Goal: Communication & Community: Answer question/provide support

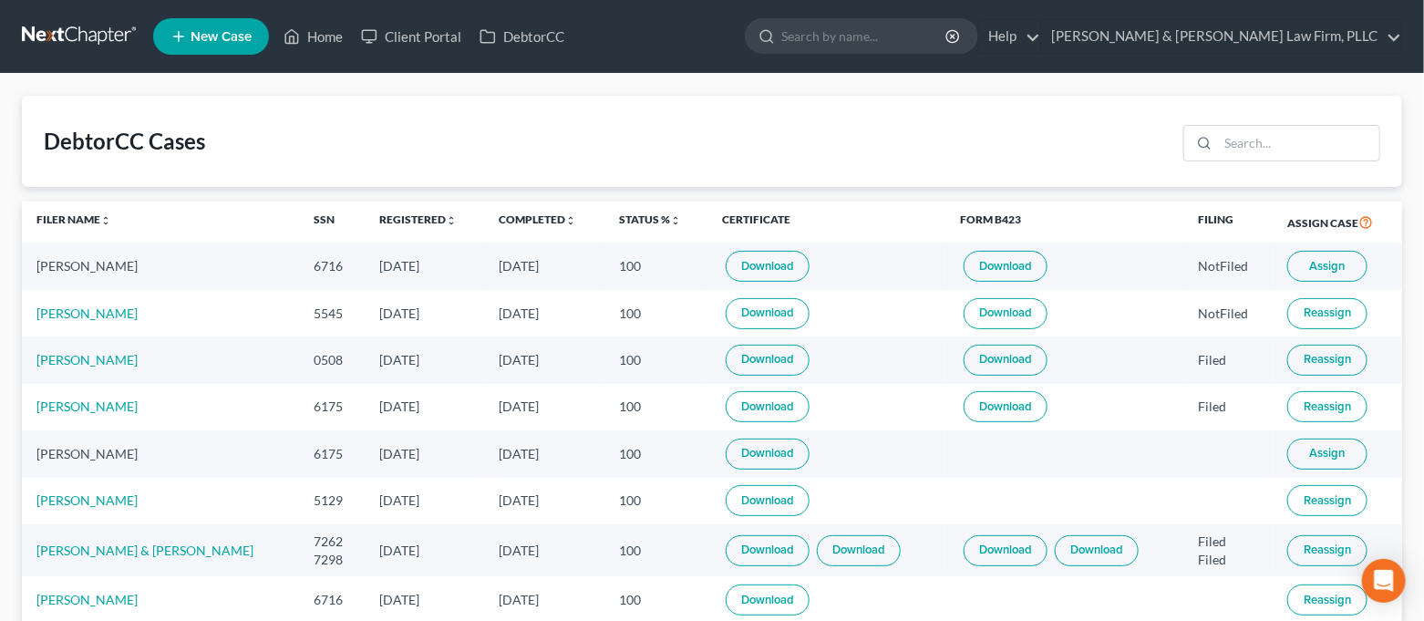
click at [1315, 264] on span "Assign" at bounding box center [1328, 266] width 36 height 15
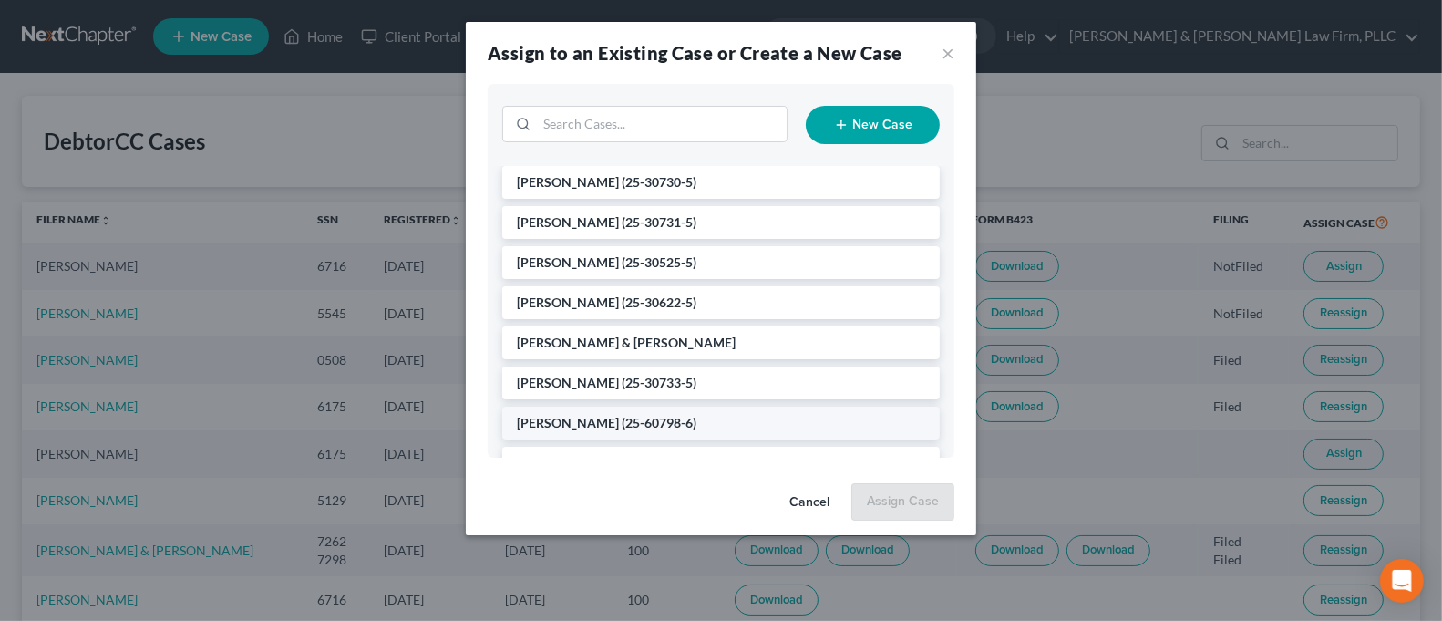
click at [718, 408] on li "[PERSON_NAME] (25-60798-6)" at bounding box center [721, 423] width 438 height 33
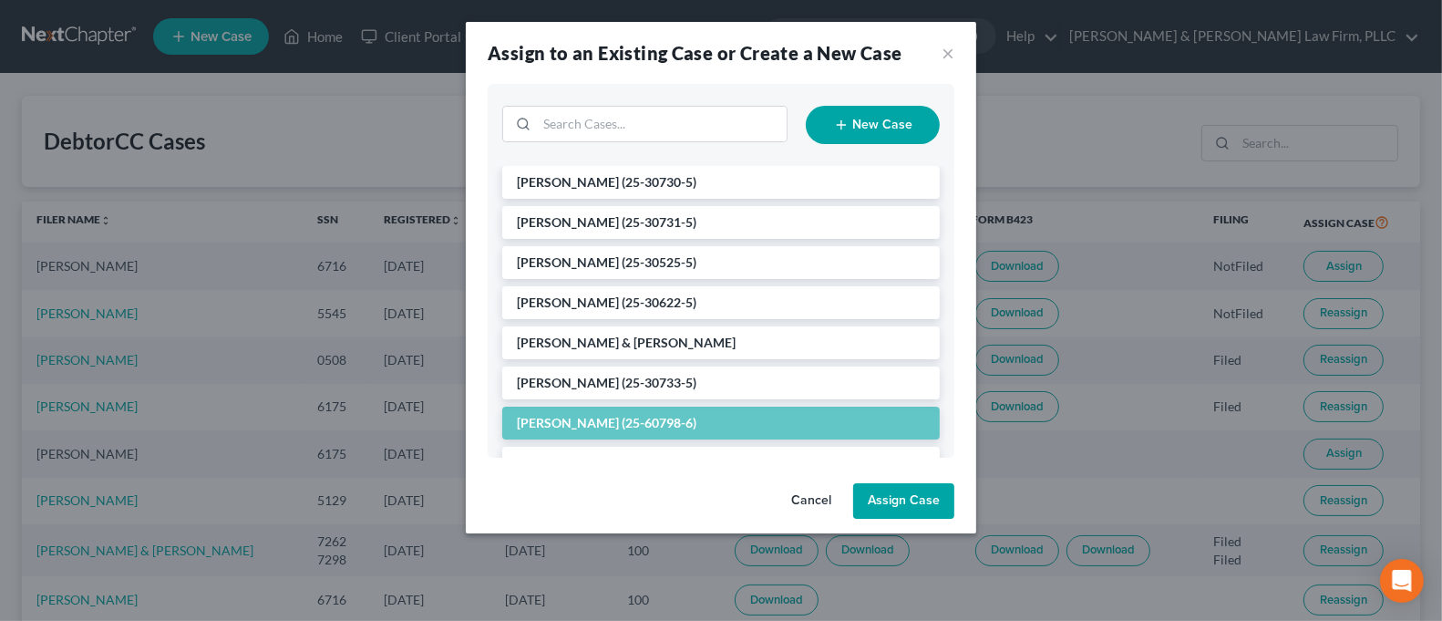
click at [927, 503] on button "Assign Case" at bounding box center [903, 501] width 101 height 36
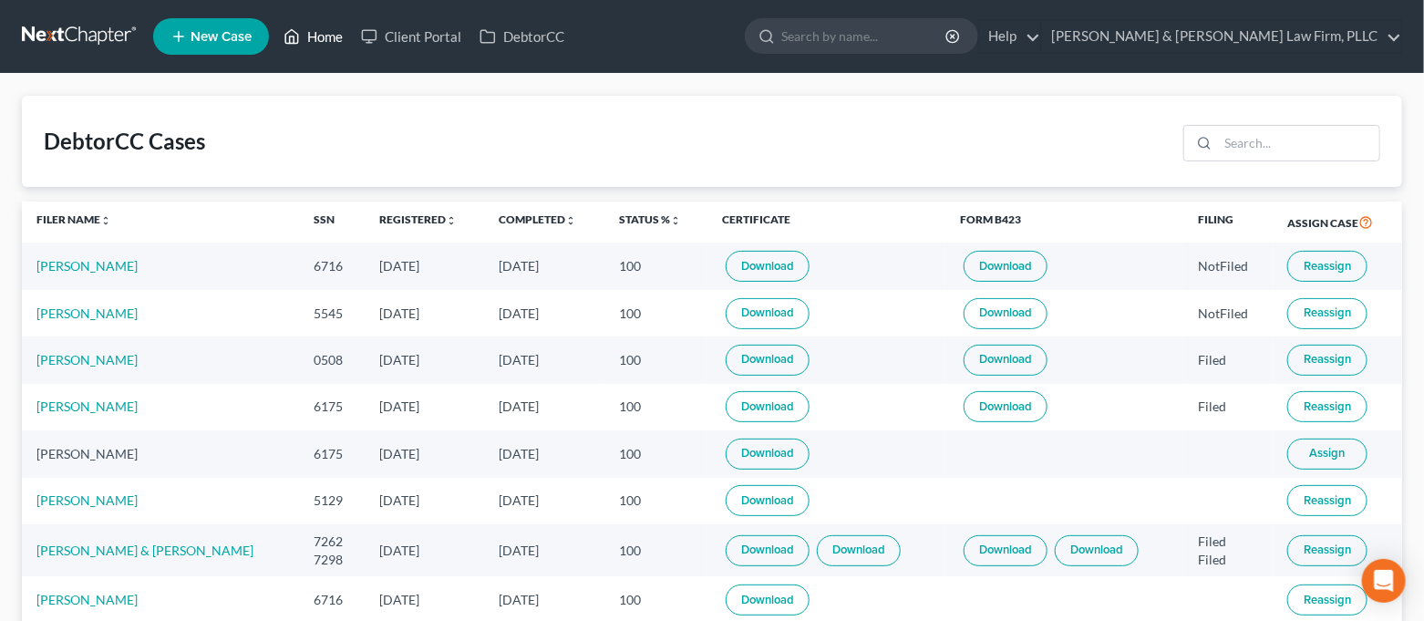
click at [303, 45] on link "Home" at bounding box center [313, 36] width 78 height 33
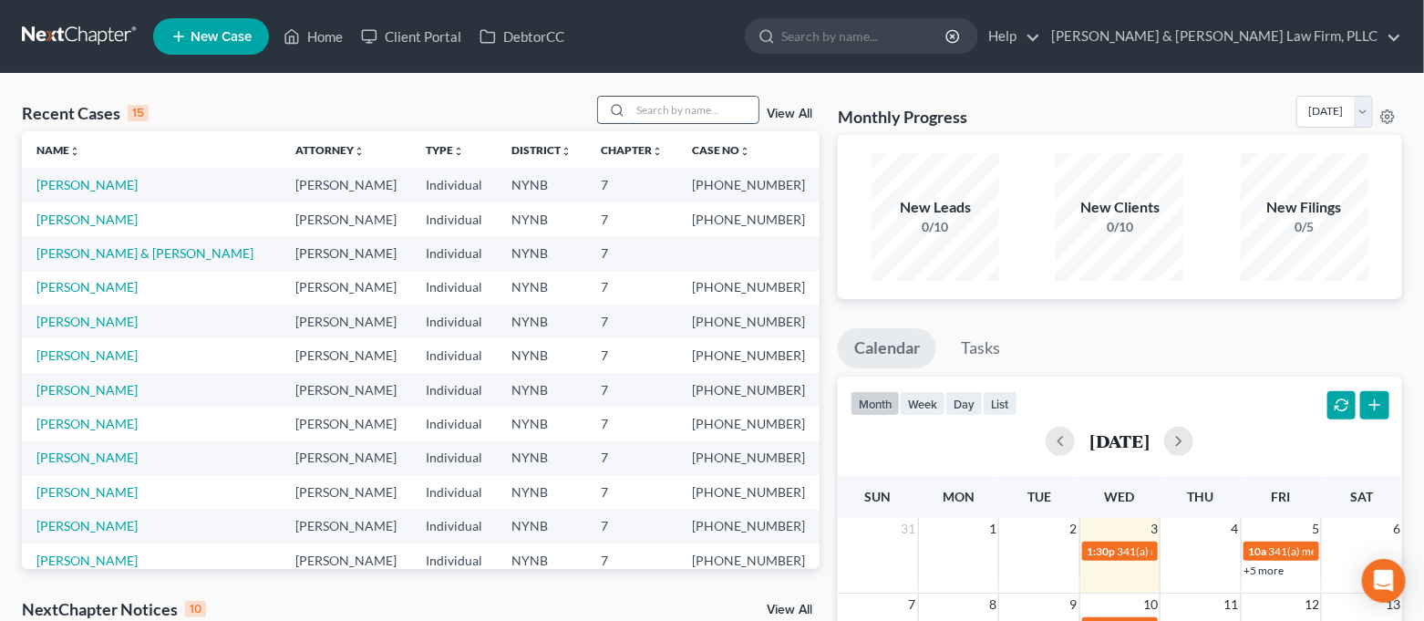
click at [665, 113] on input "search" at bounding box center [695, 110] width 128 height 26
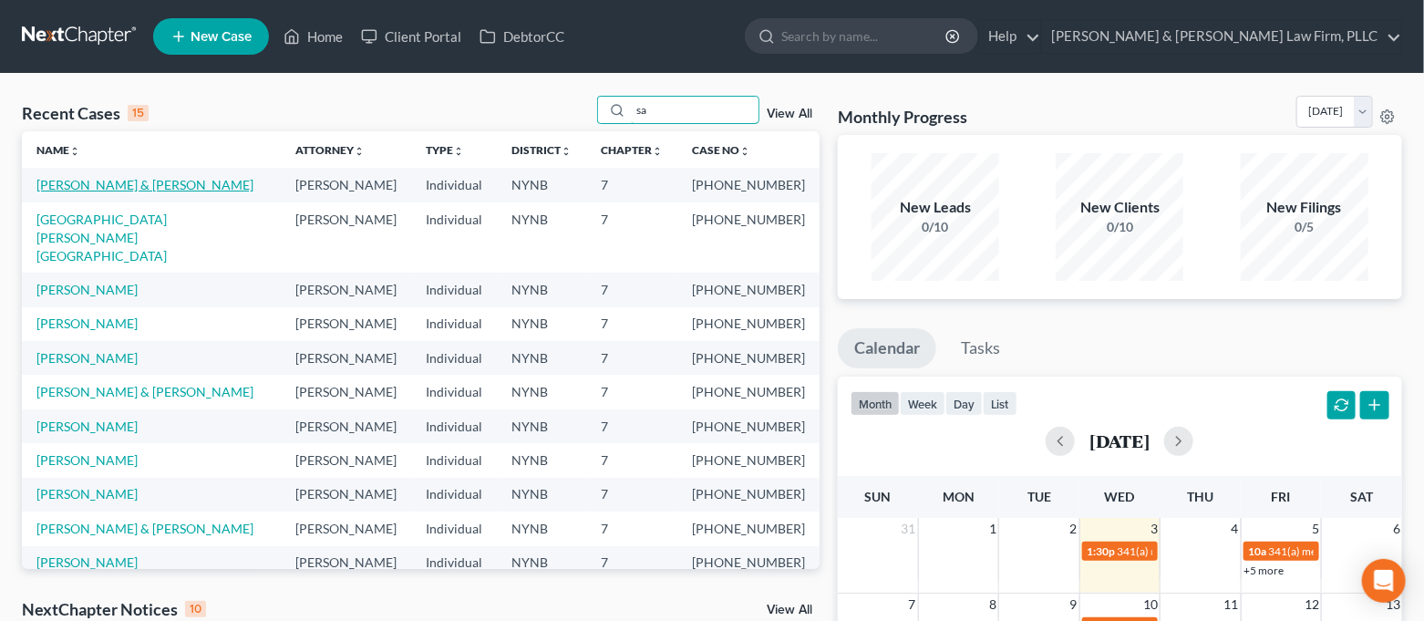
type input "sa"
click at [116, 191] on link "[PERSON_NAME] & [PERSON_NAME]" at bounding box center [144, 185] width 217 height 16
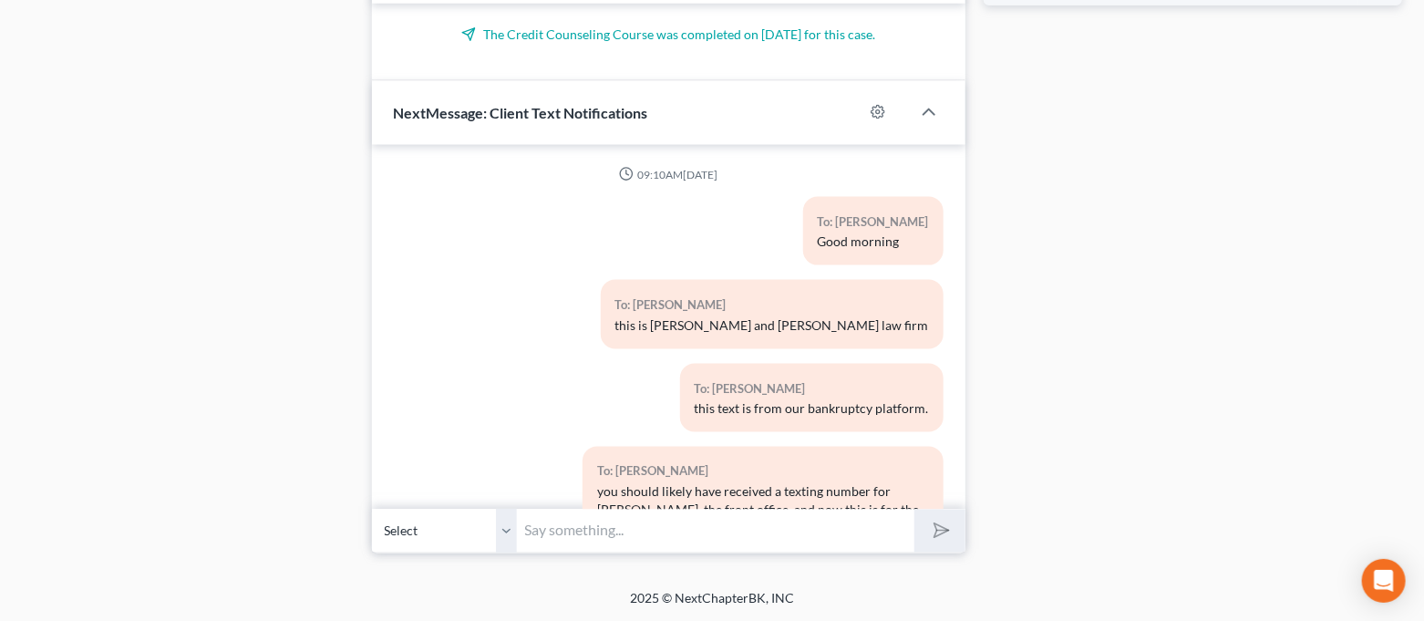
scroll to position [20254, 0]
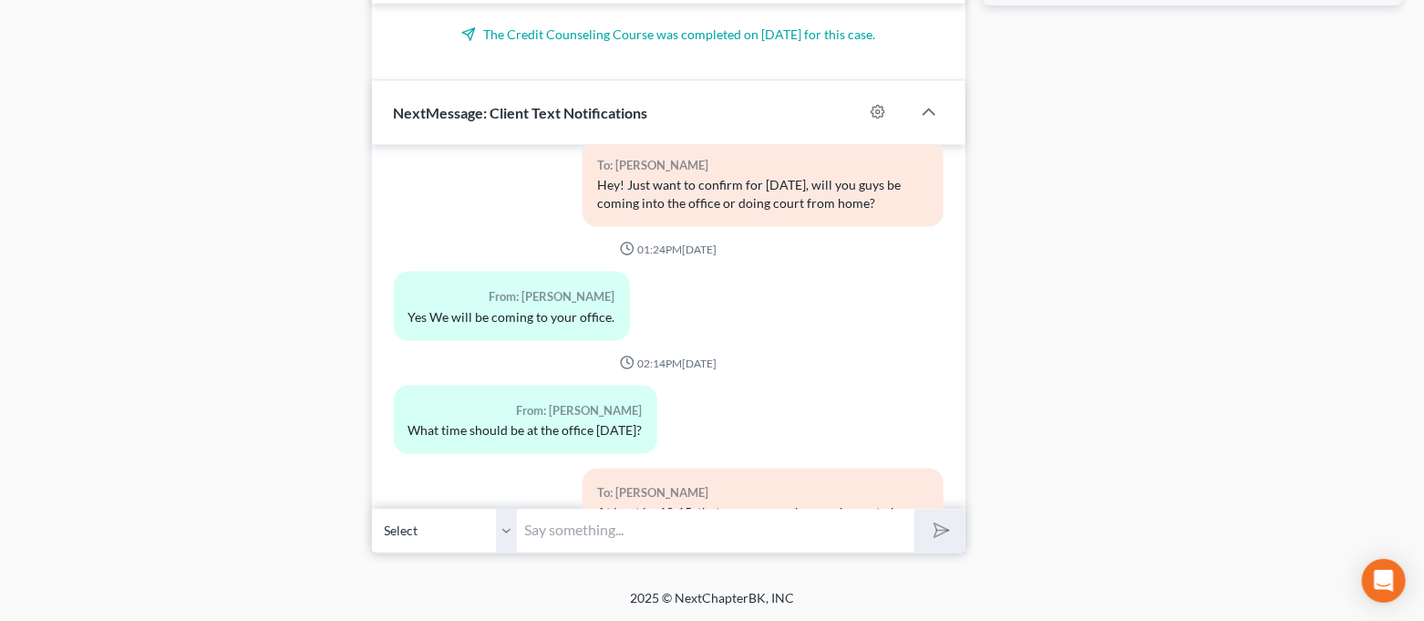
click at [750, 531] on input "text" at bounding box center [717, 531] width 398 height 45
type input "G"
type input "H"
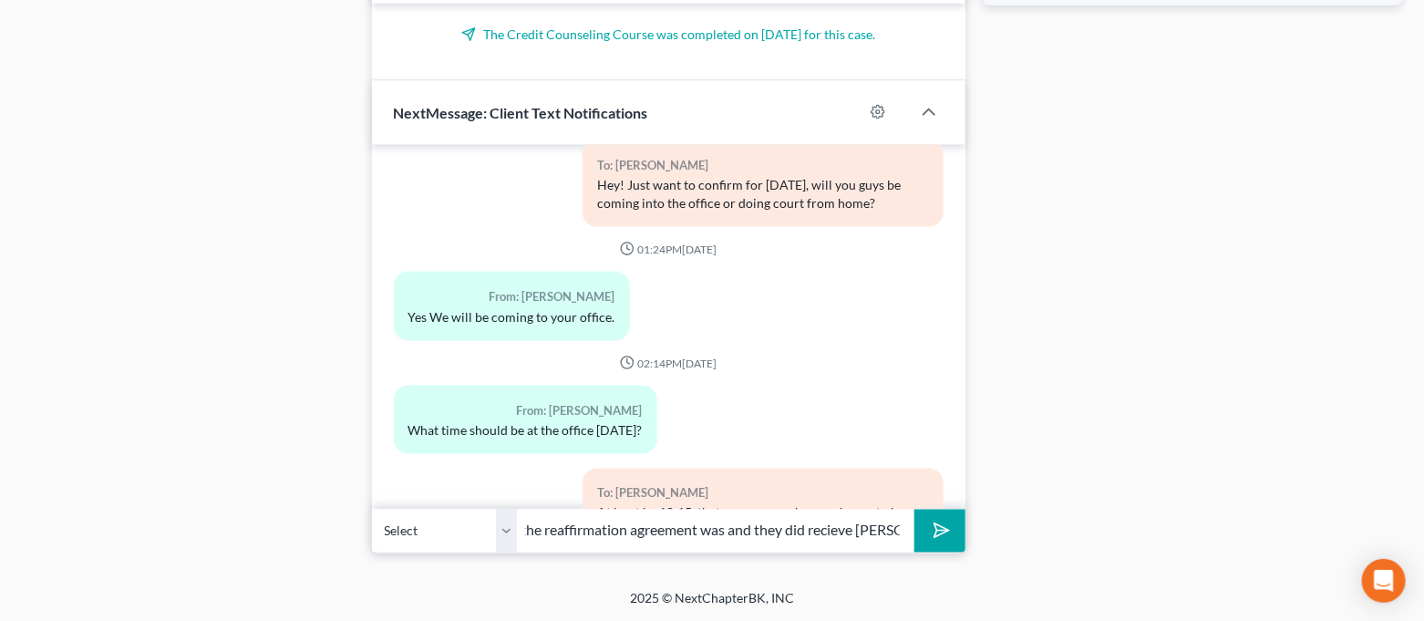
scroll to position [0, 303]
click at [898, 540] on input "Hi! I just gave americu a call to check on where the reaffirmation agreement wa…" at bounding box center [717, 531] width 398 height 45
type input "Hi! I just gave americu a call to check on where the reaffirmation agreement wa…"
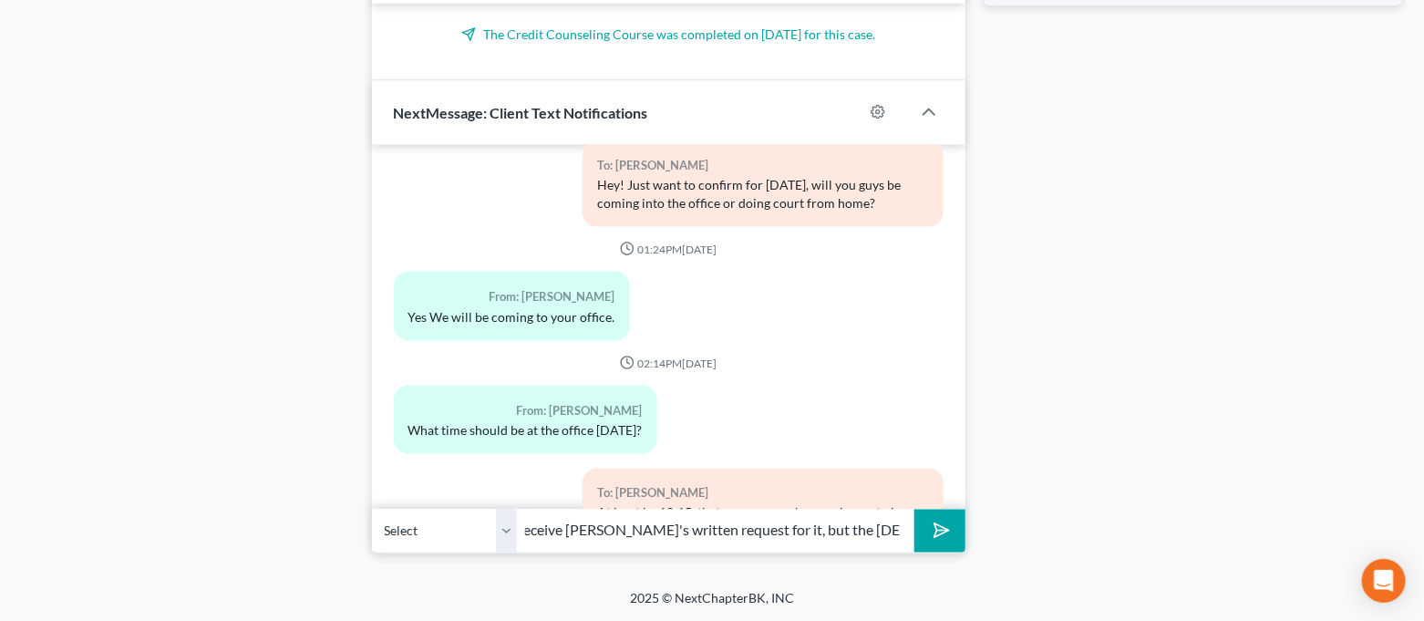
scroll to position [0, 0]
click at [1388, 593] on div "Open Intercom Messenger" at bounding box center [1384, 581] width 48 height 48
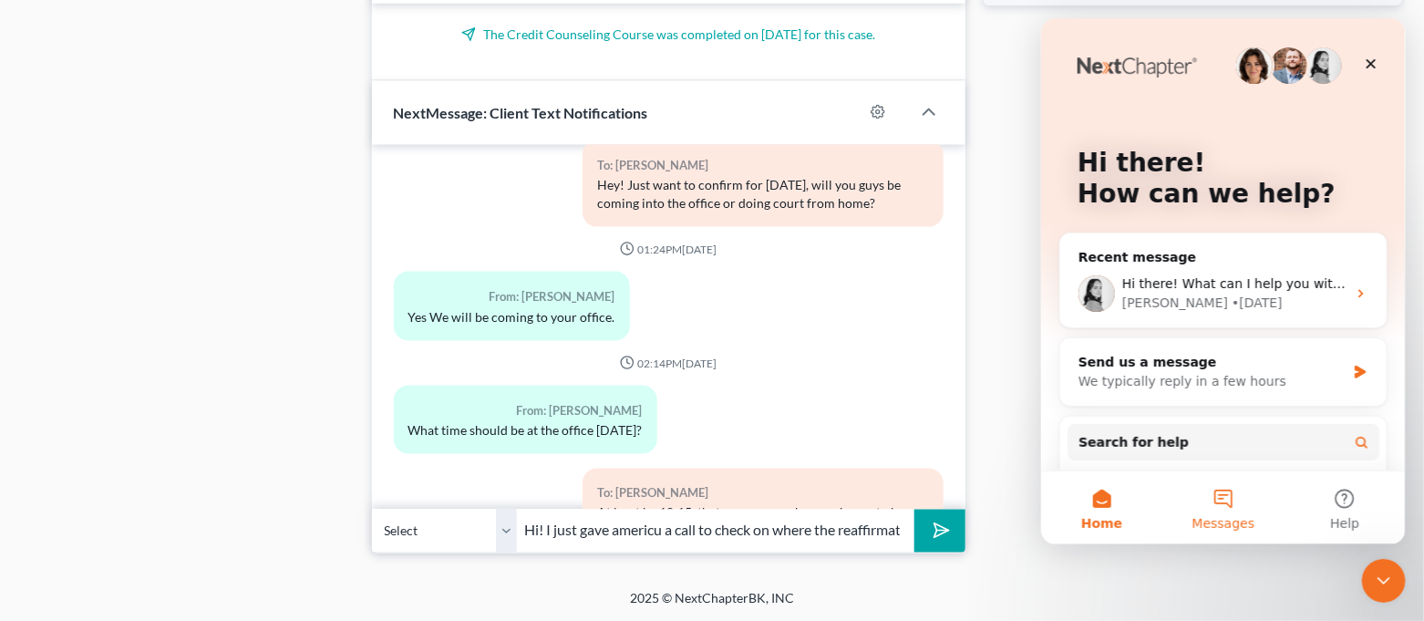
click at [1208, 510] on button "Messages" at bounding box center [1222, 507] width 121 height 73
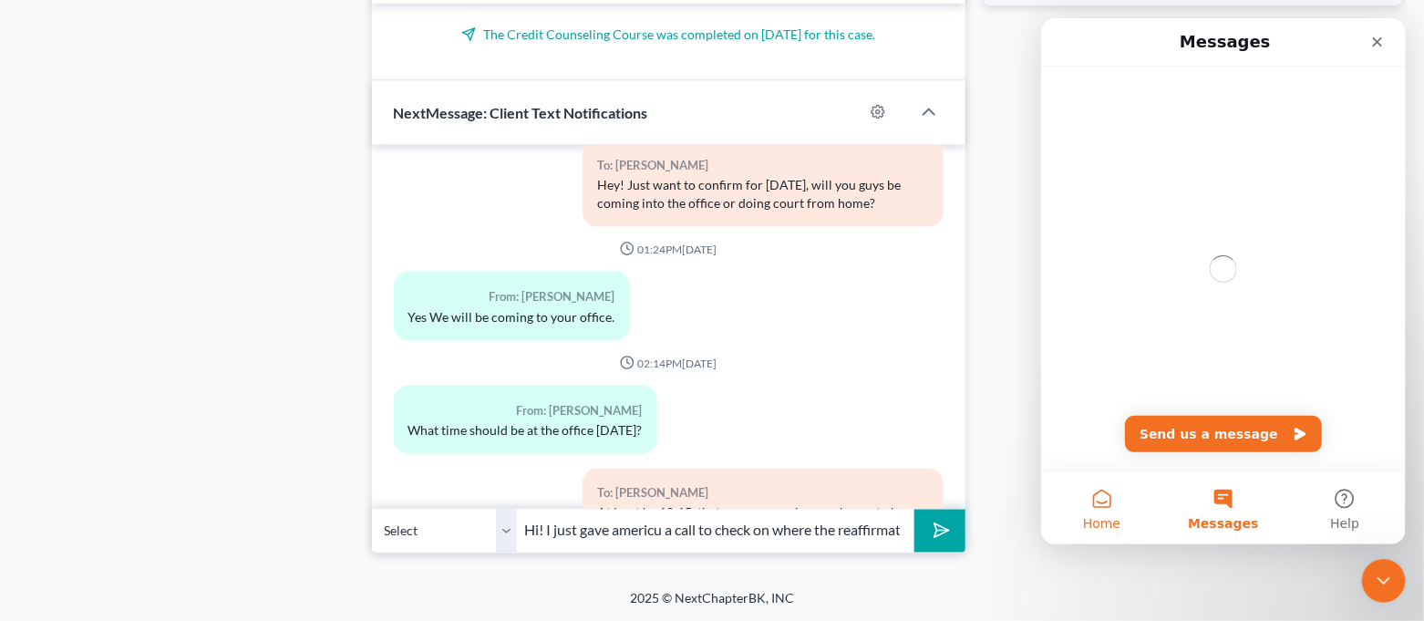
scroll to position [0, 584]
drag, startPoint x: 1886, startPoint y: 560, endPoint x: 1118, endPoint y: 537, distance: 768.1
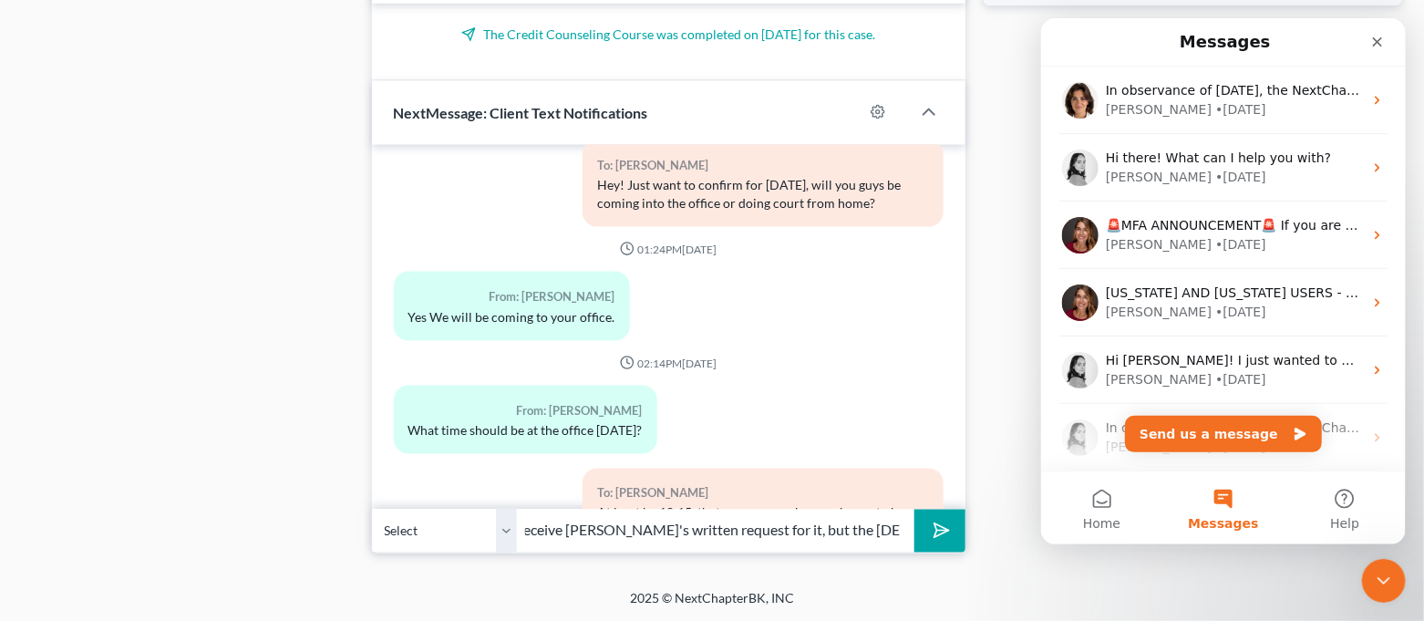
click at [1206, 511] on button "Messages" at bounding box center [1222, 507] width 121 height 73
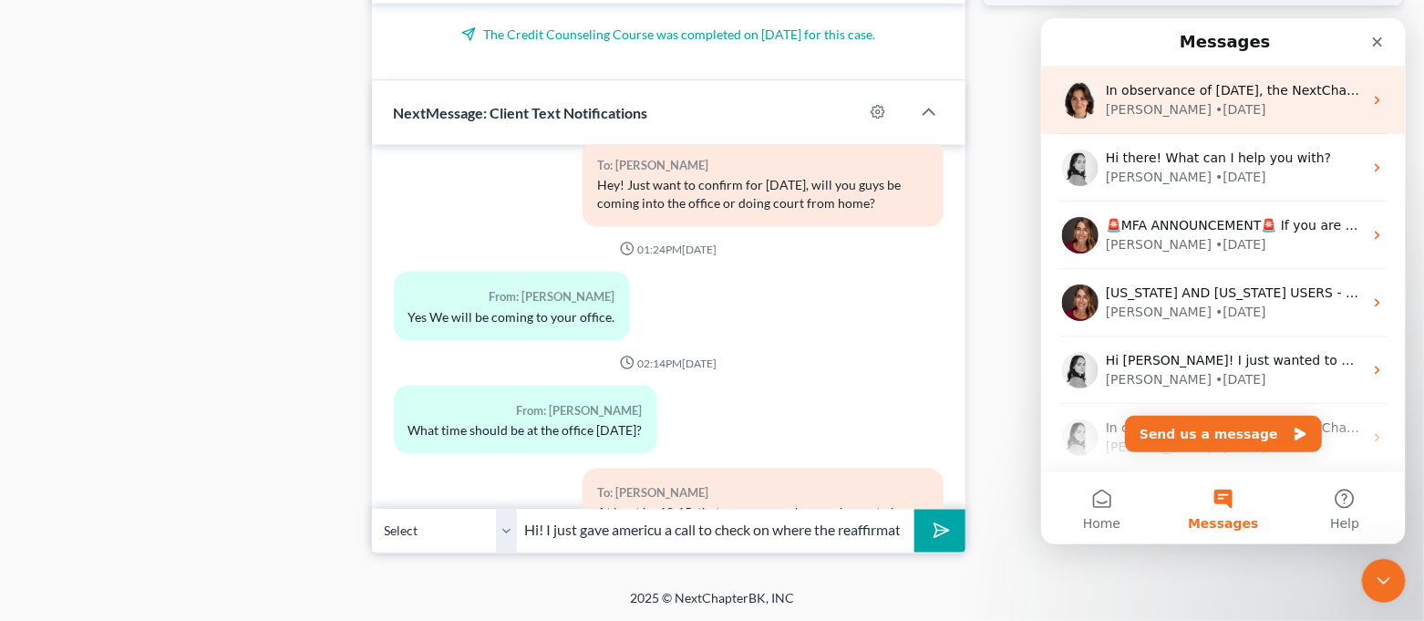
click at [1205, 108] on div "[PERSON_NAME] • [DATE]" at bounding box center [1233, 109] width 257 height 19
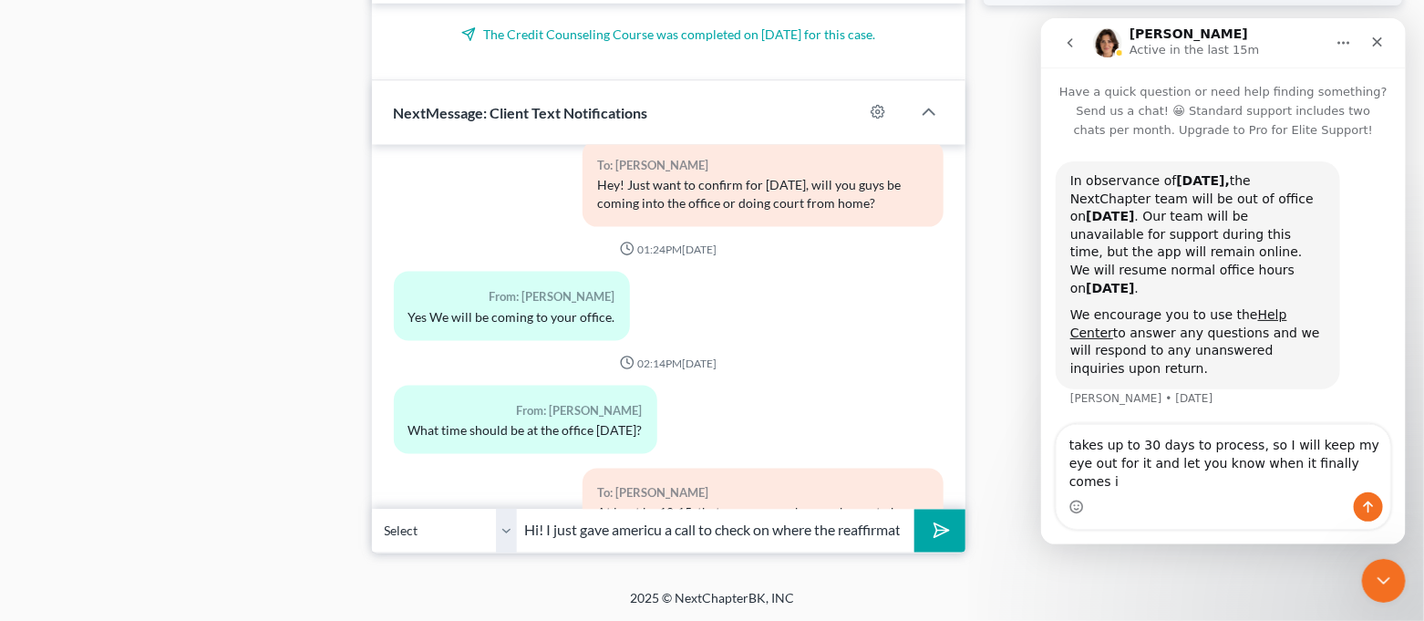
type textarea "takes up to 30 days to process, so I will keep my eye out for it and let you kn…"
drag, startPoint x: 1064, startPoint y: 460, endPoint x: 1415, endPoint y: 495, distance: 352.8
click html "[PERSON_NAME] Active in the last 15m Have a quick question or need help finding…"
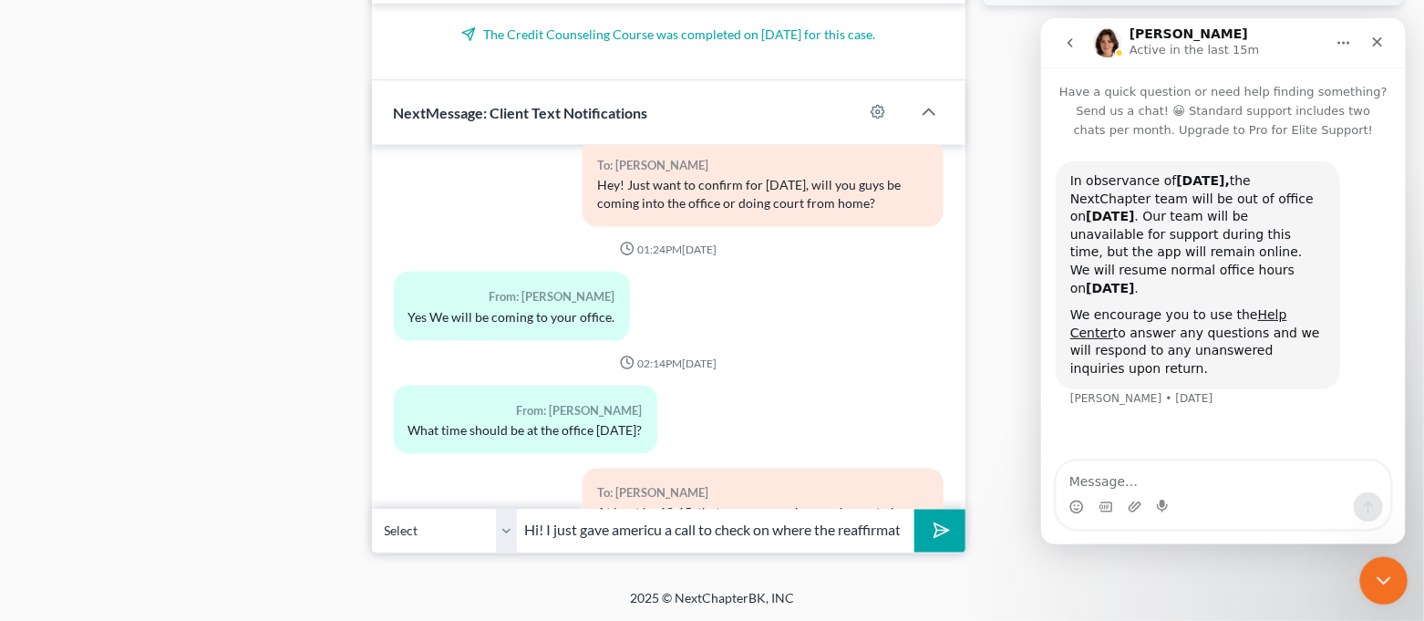
click at [1376, 580] on icon "Close Intercom Messenger" at bounding box center [1381, 578] width 22 height 22
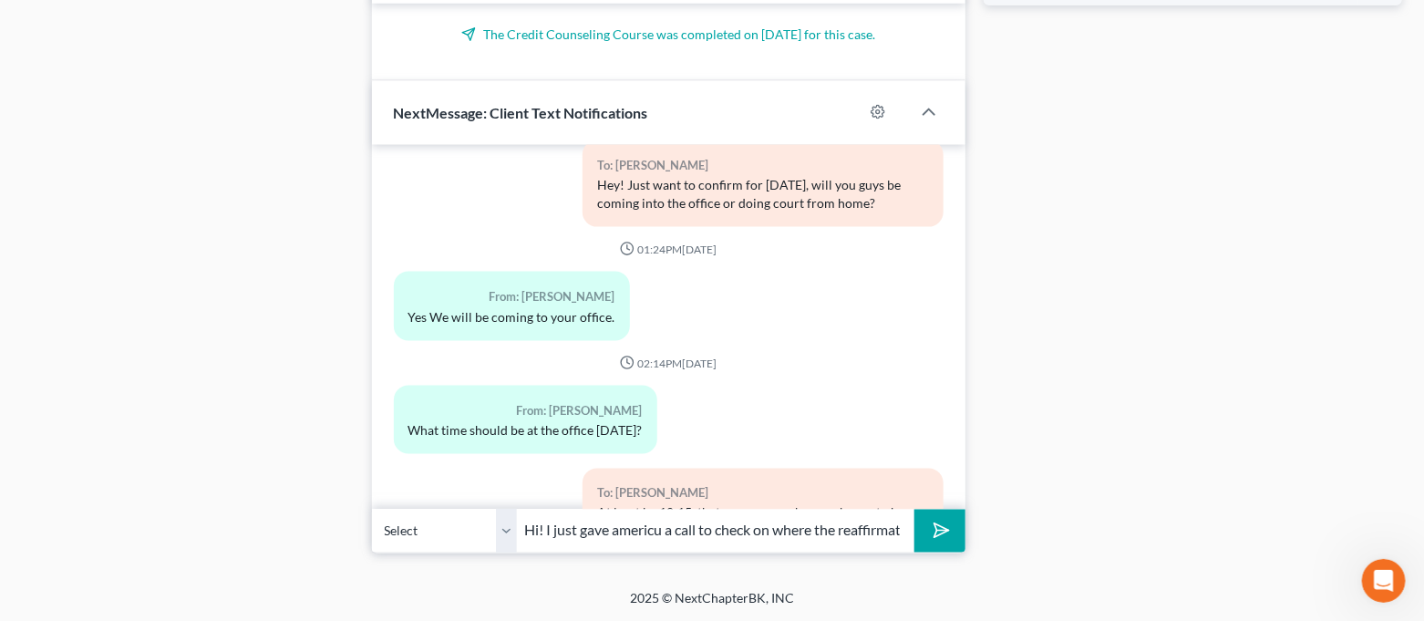
click at [932, 528] on icon "submit" at bounding box center [938, 531] width 26 height 26
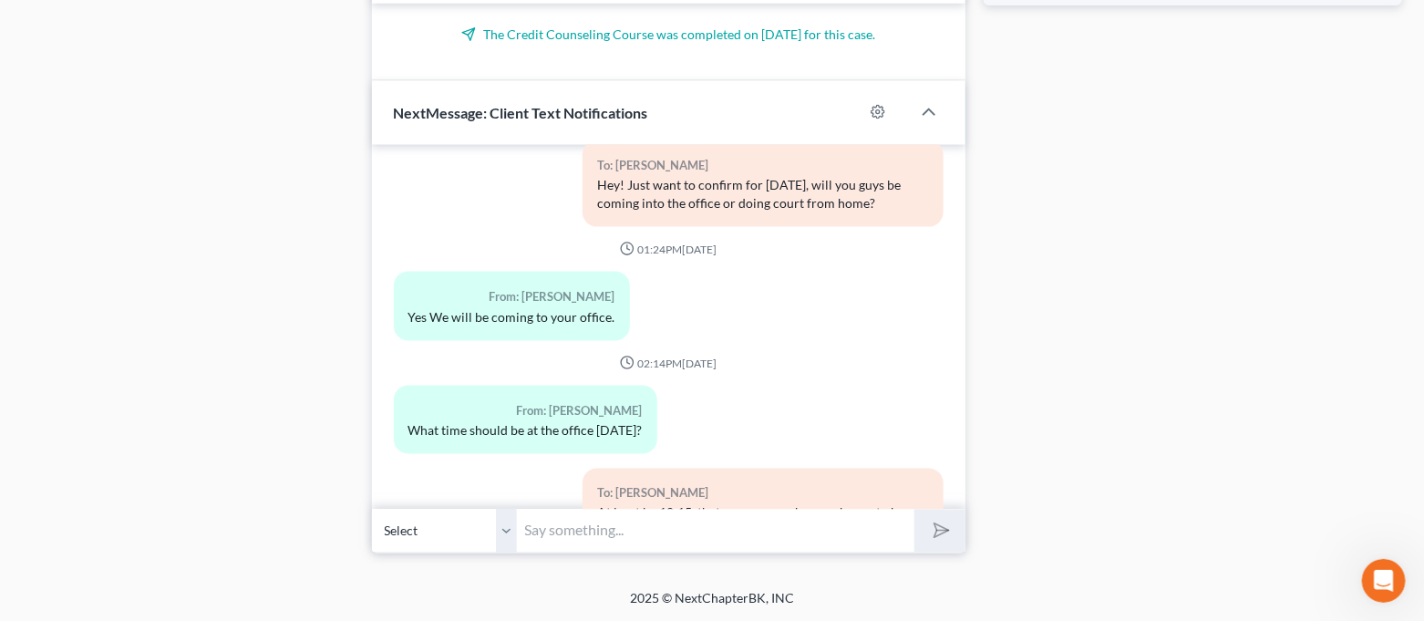
scroll to position [20404, 0]
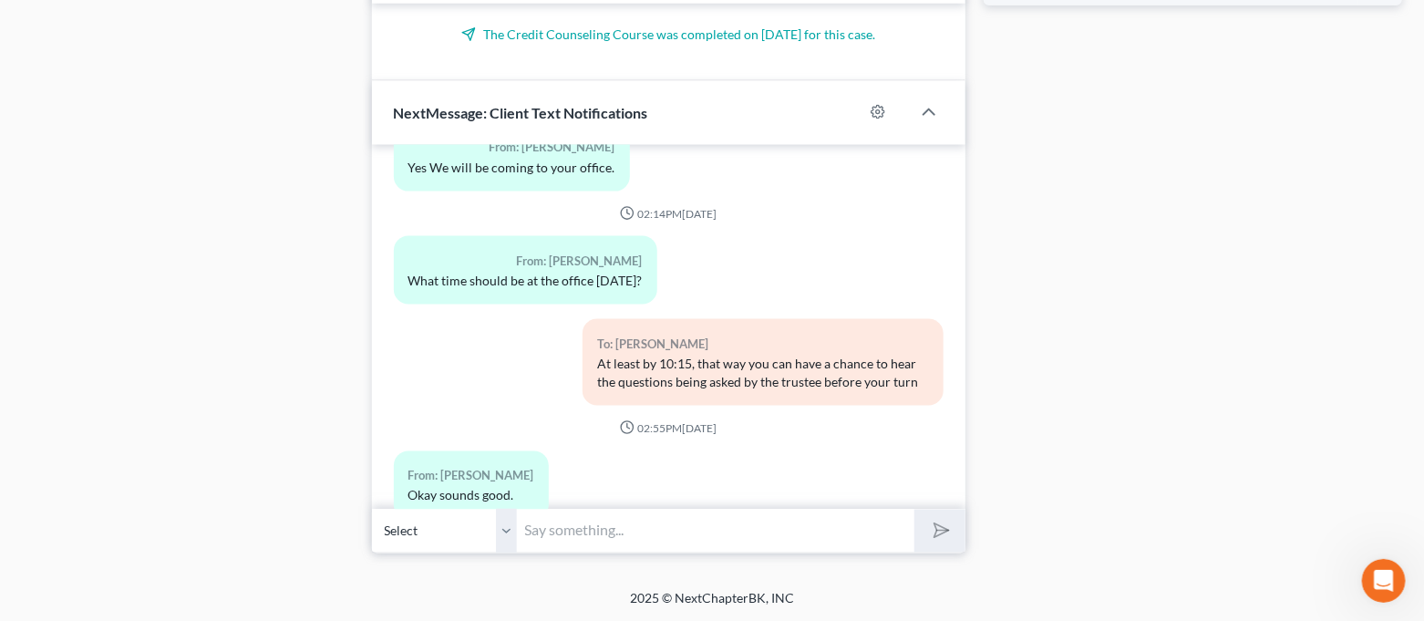
paste input "takes up to 30 days to process, so I will keep my eye out for it and let you kn…"
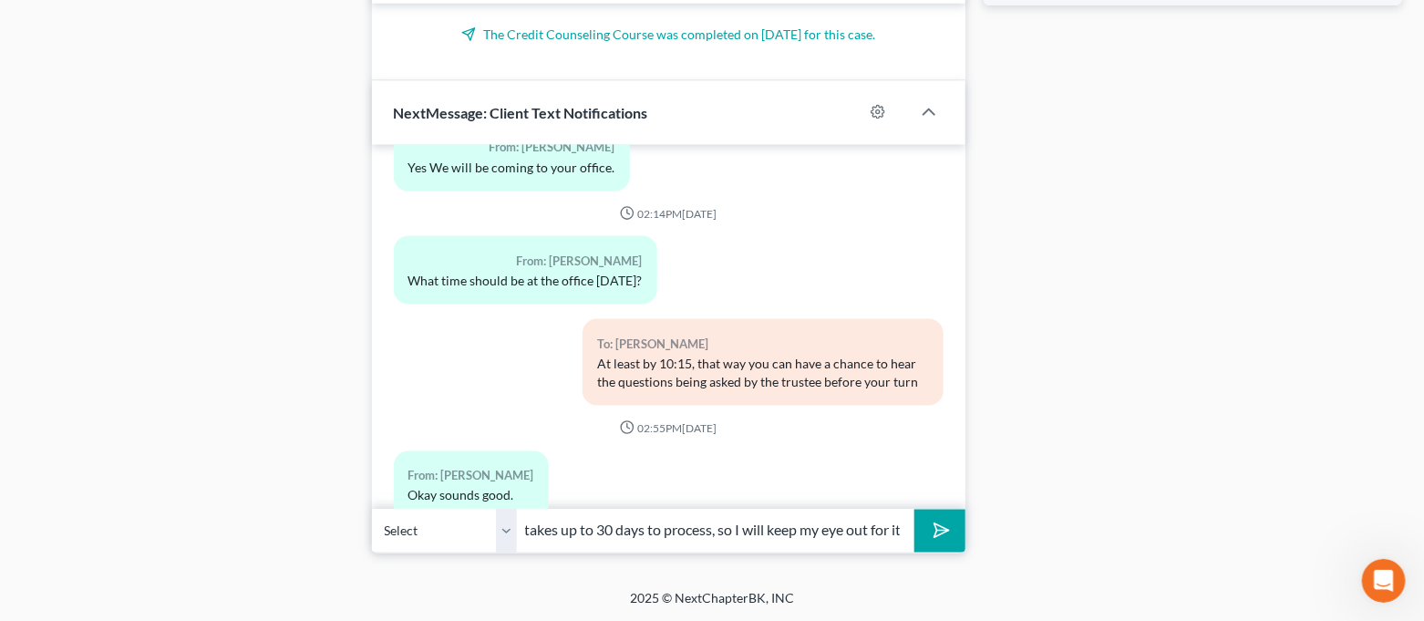
scroll to position [0, 265]
type input "takes up to 30 days to process, so I will keep my eye out for it and let you kn…"
click at [938, 534] on polygon "submit" at bounding box center [939, 532] width 22 height 22
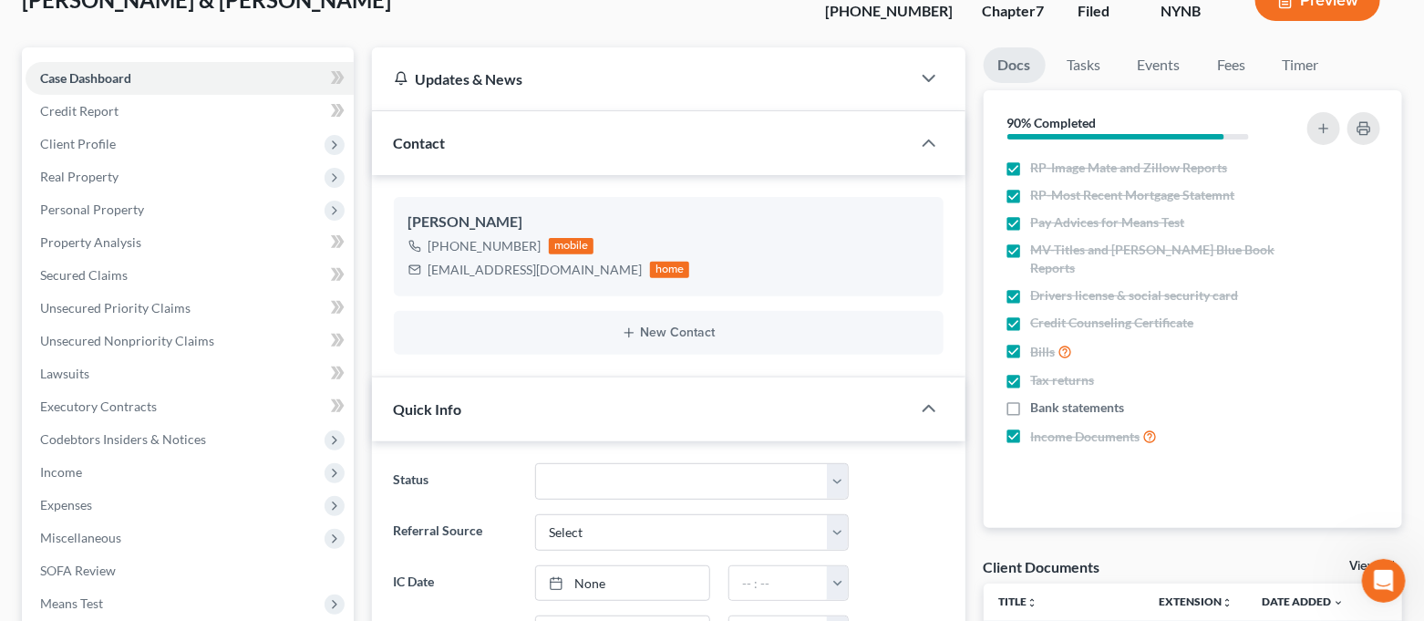
scroll to position [0, 0]
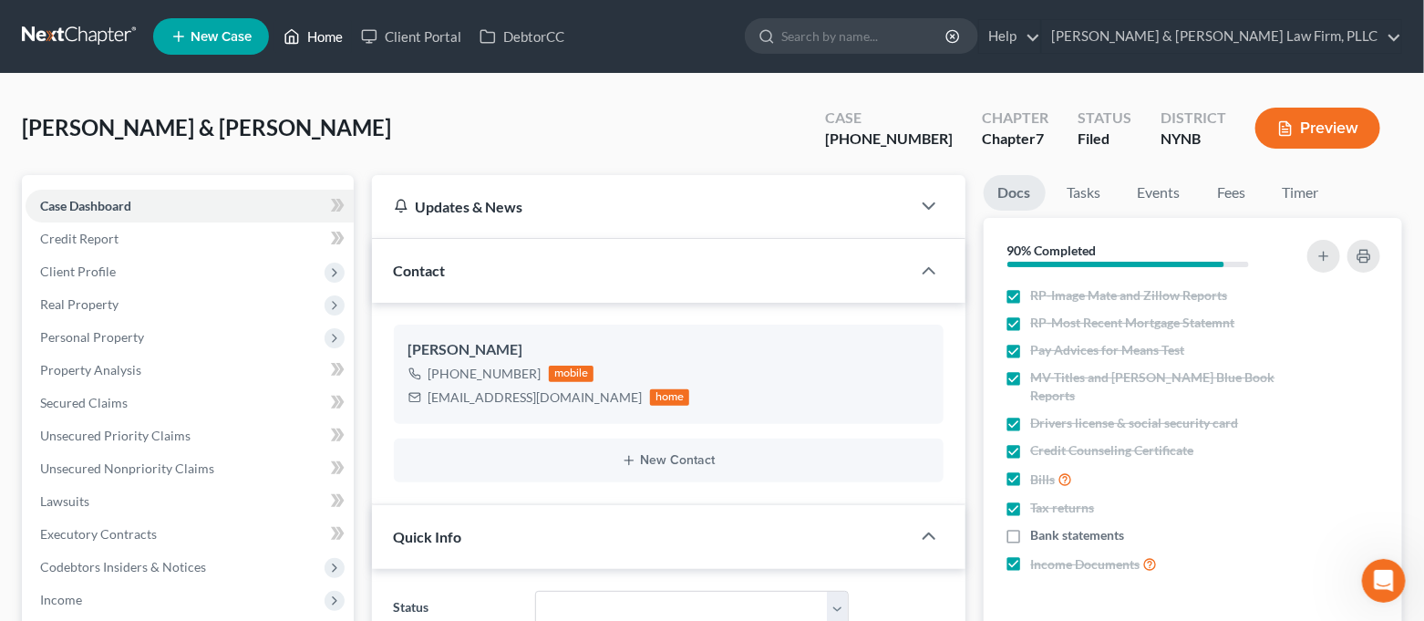
click at [333, 47] on link "Home" at bounding box center [313, 36] width 78 height 33
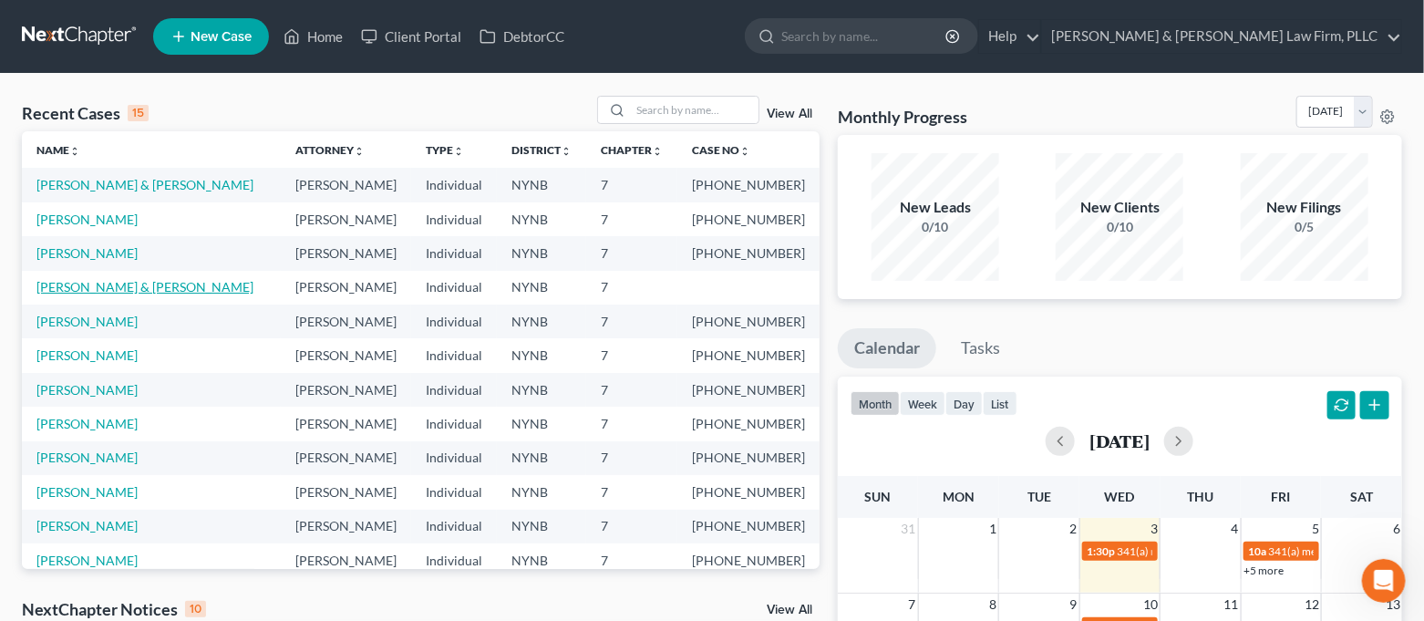
click at [100, 281] on link "[PERSON_NAME] & [PERSON_NAME]" at bounding box center [144, 287] width 217 height 16
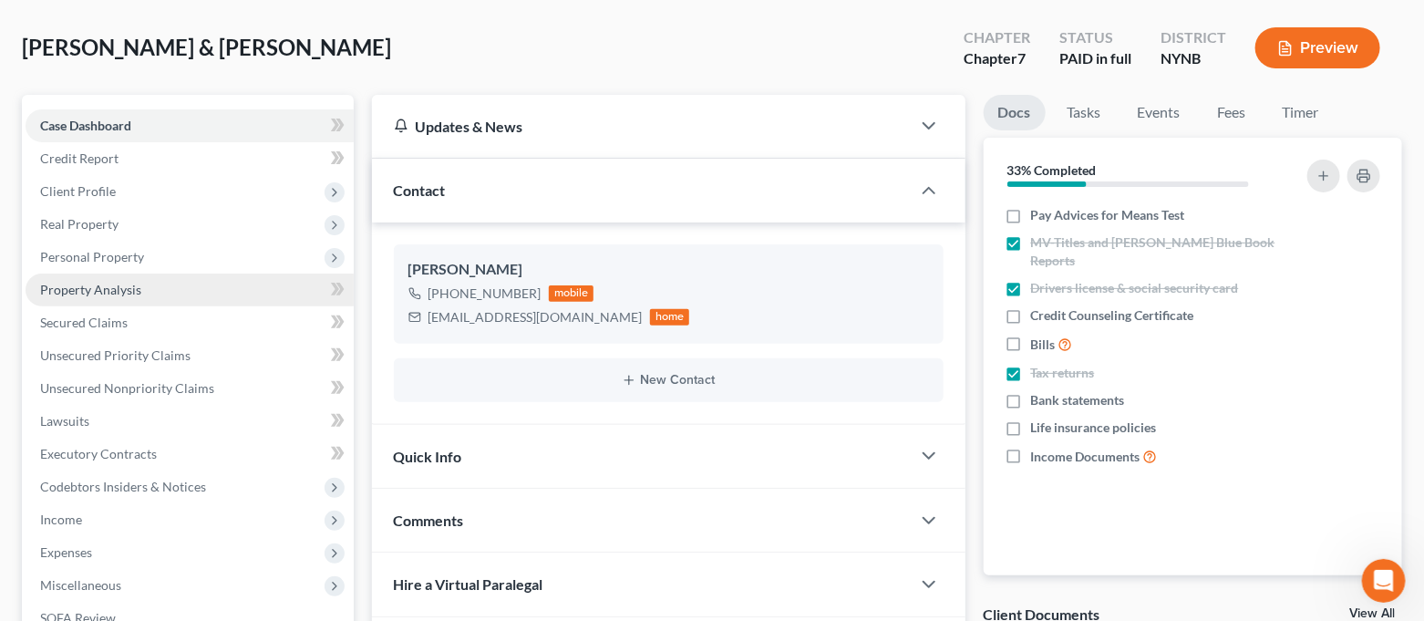
scroll to position [121, 0]
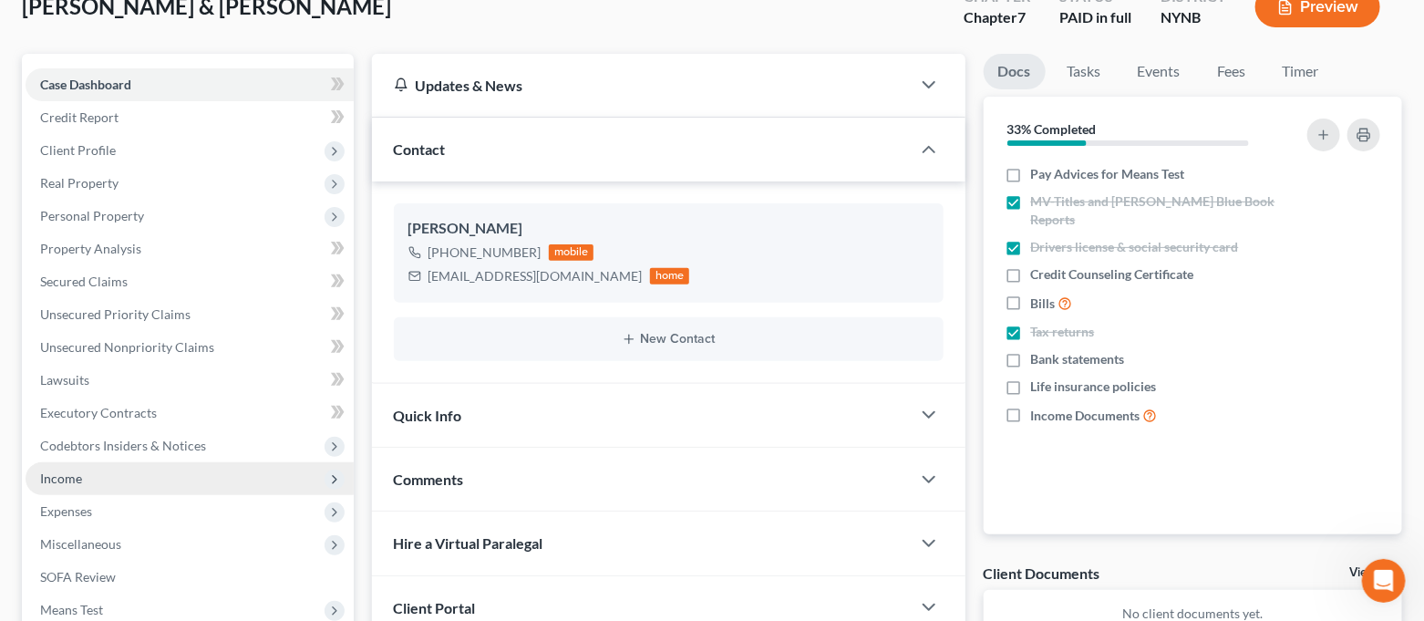
click at [167, 480] on span "Income" at bounding box center [190, 478] width 328 height 33
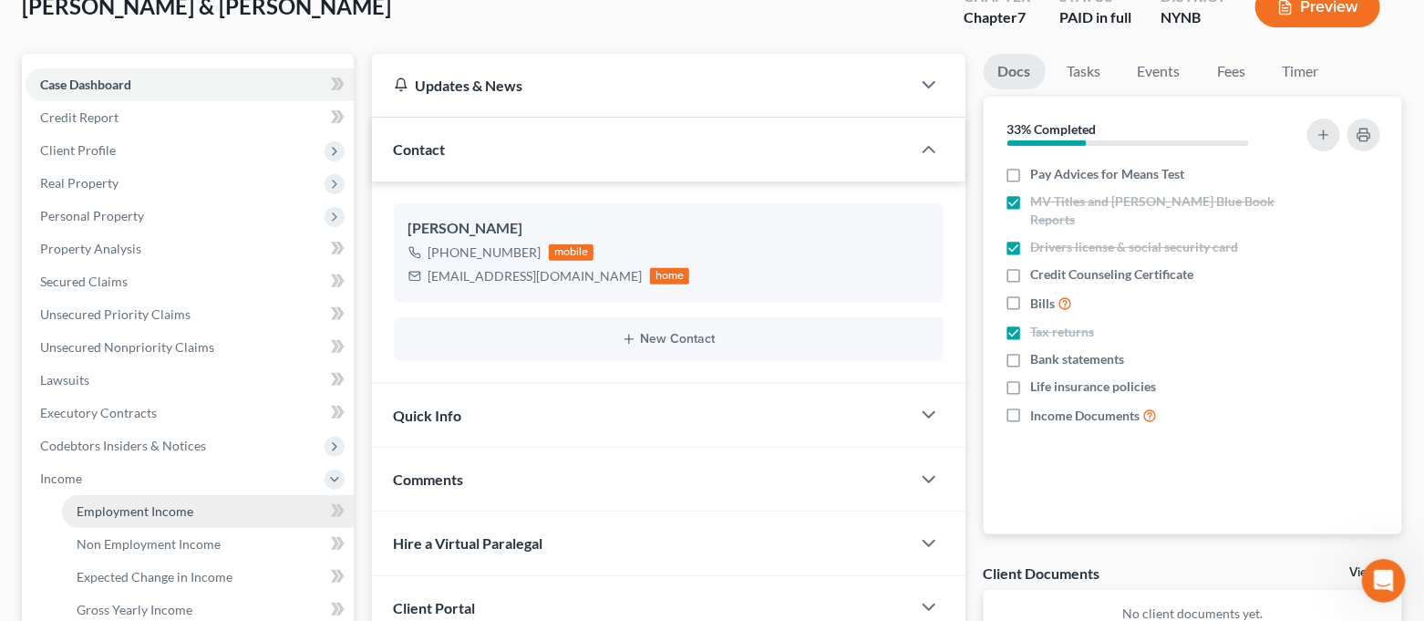
click at [204, 504] on link "Employment Income" at bounding box center [208, 511] width 292 height 33
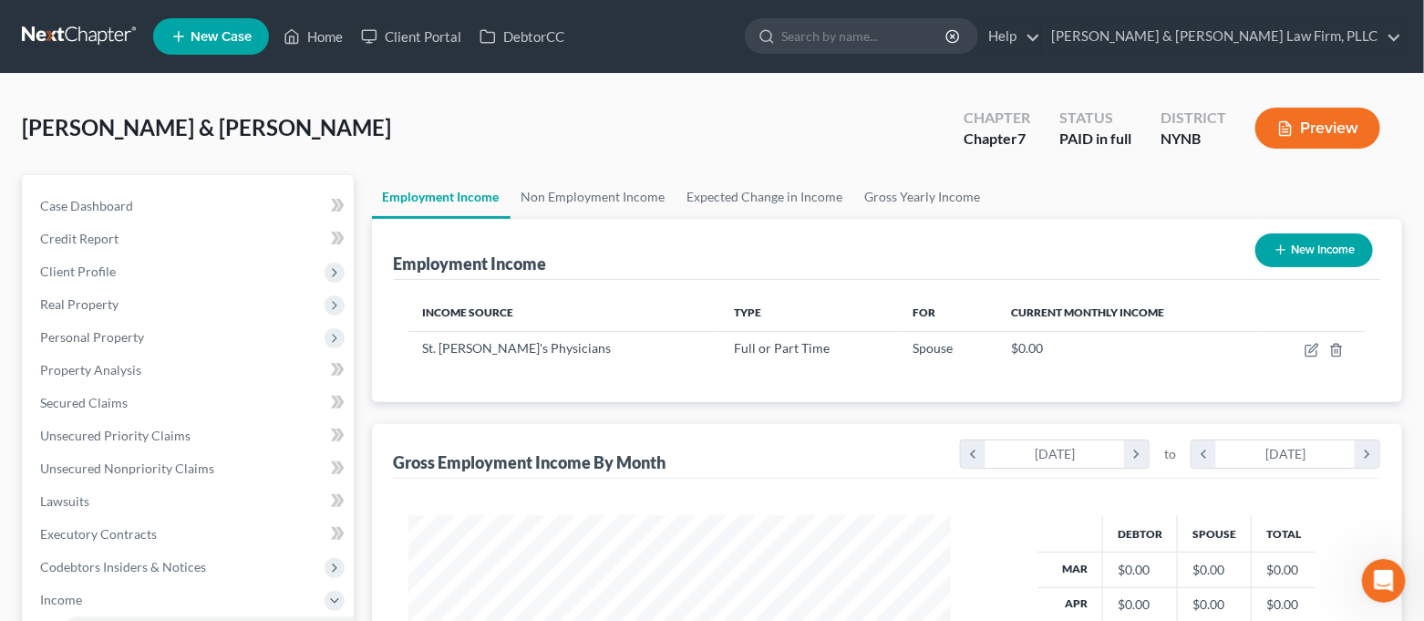
scroll to position [326, 581]
click at [936, 189] on link "Gross Yearly Income" at bounding box center [923, 197] width 138 height 44
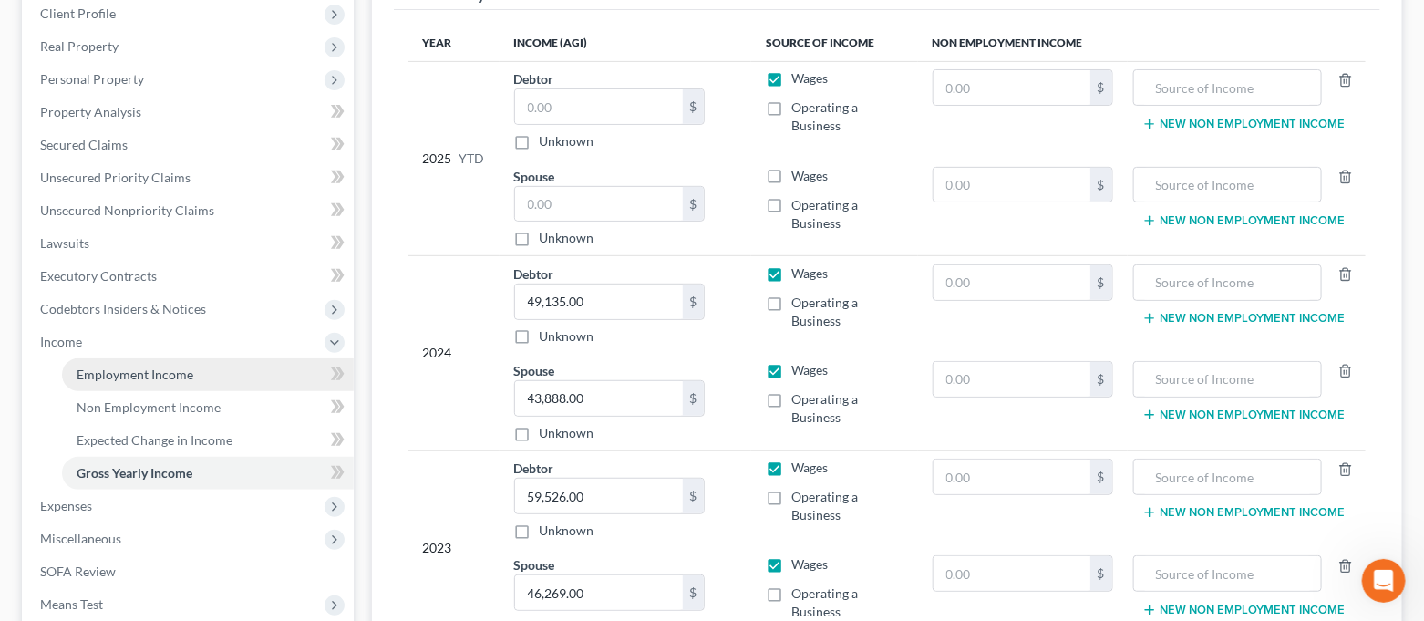
scroll to position [463, 0]
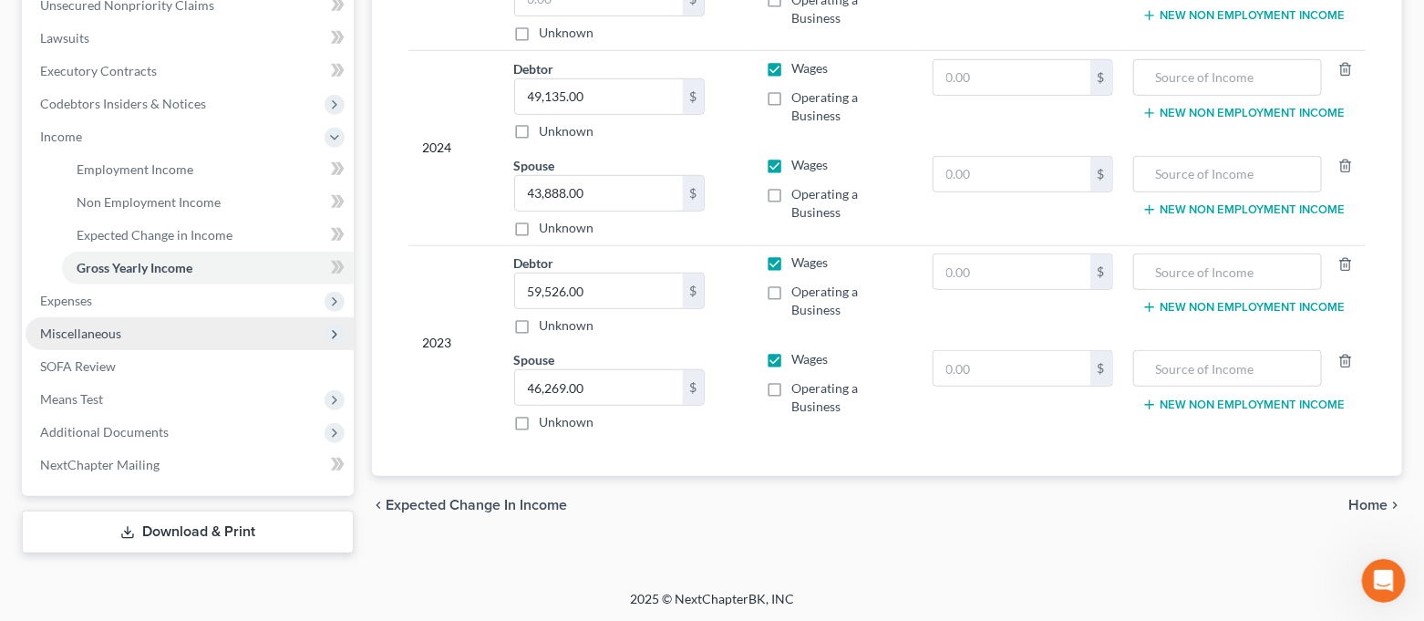
click at [147, 336] on span "Miscellaneous" at bounding box center [190, 333] width 328 height 33
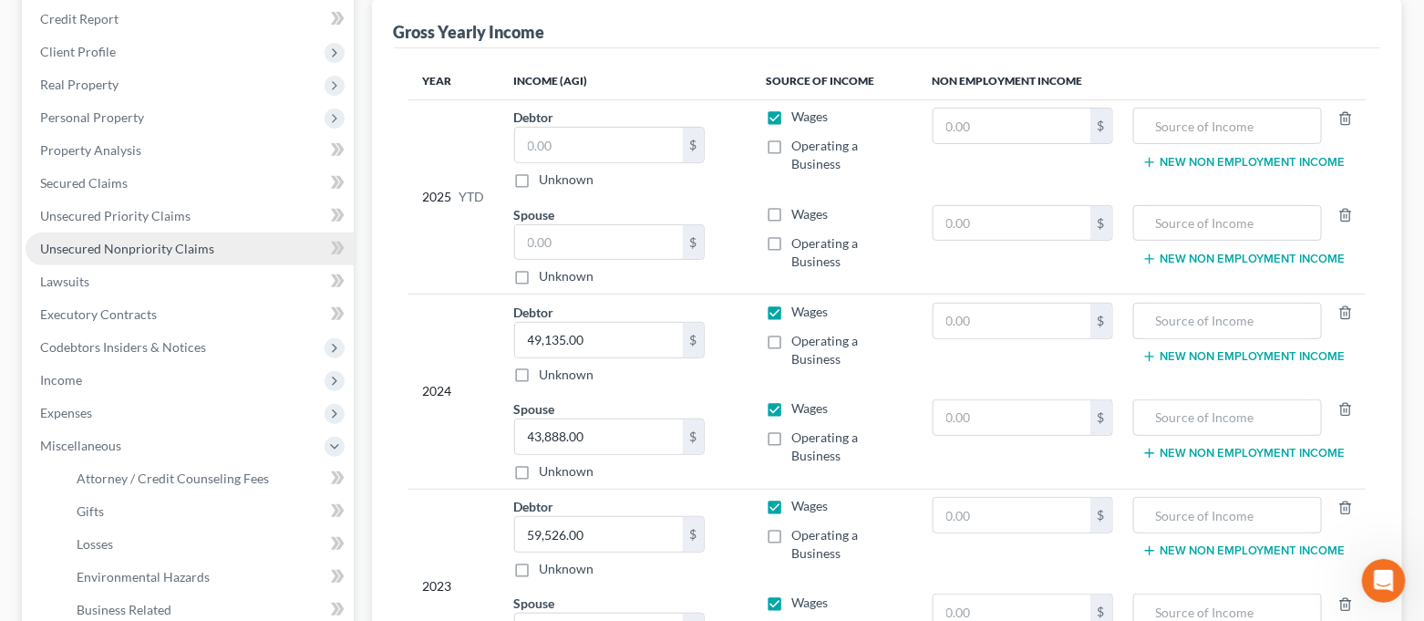
scroll to position [98, 0]
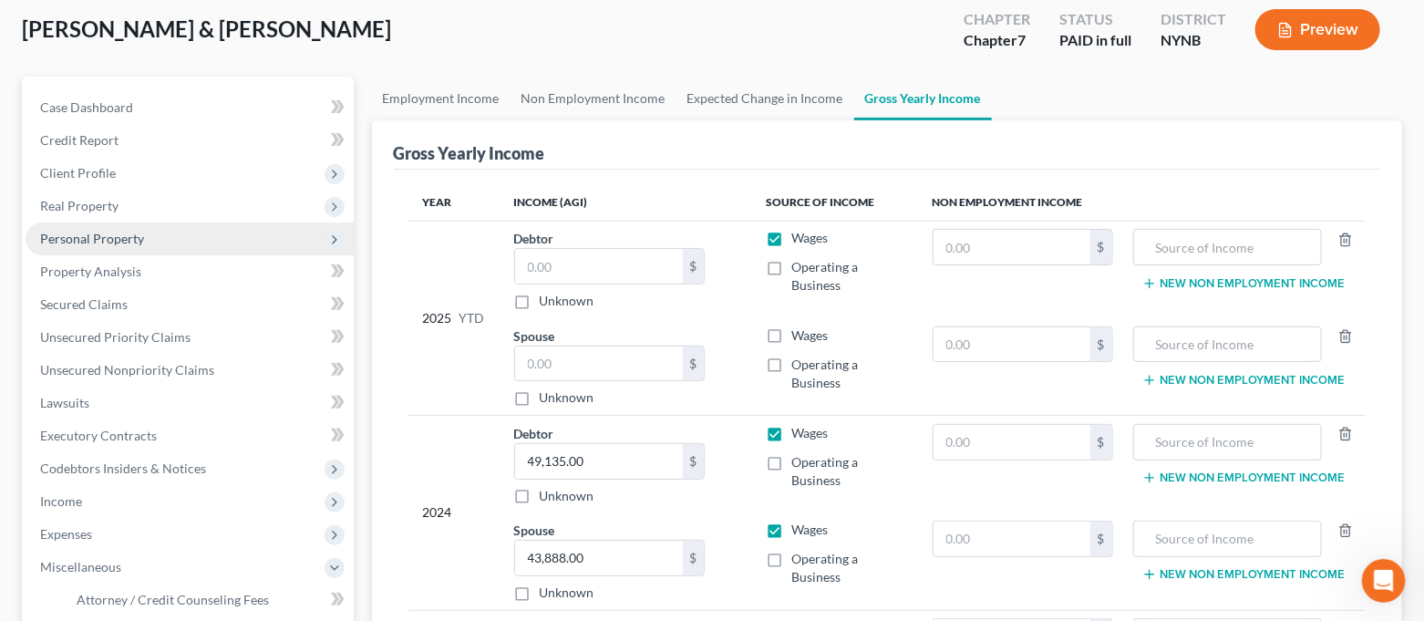
click at [120, 231] on span "Personal Property" at bounding box center [92, 239] width 104 height 16
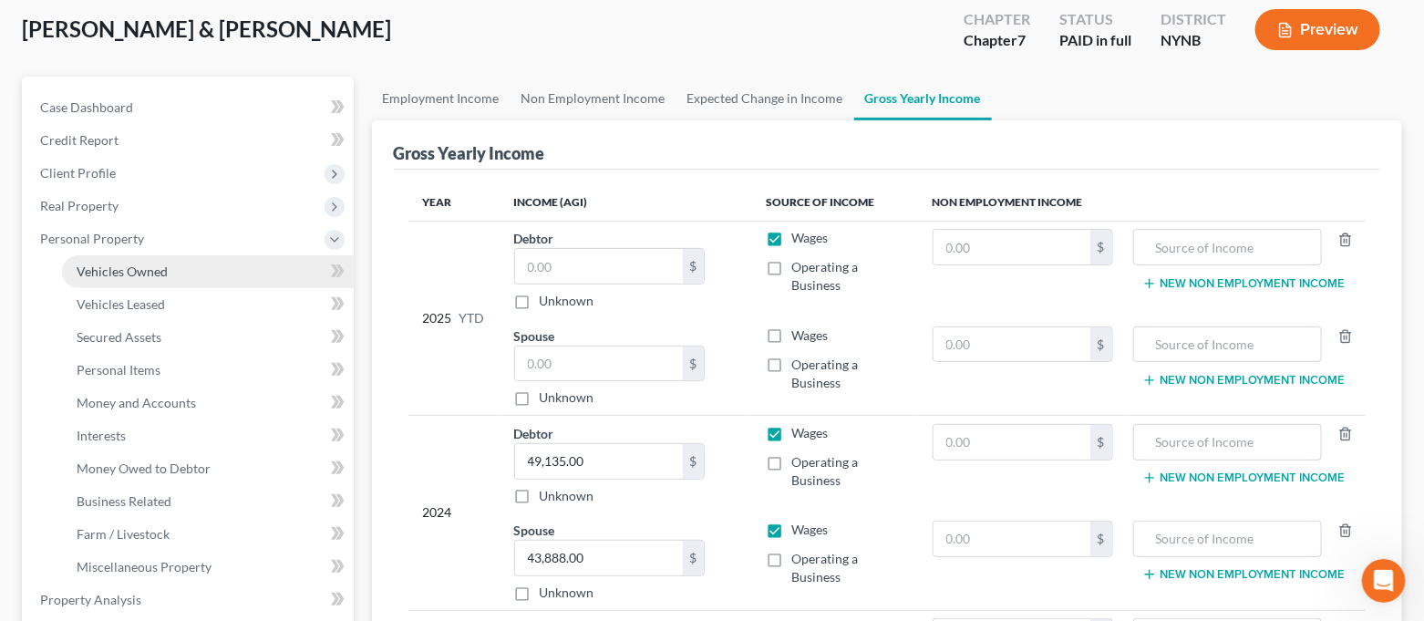
click at [137, 264] on span "Vehicles Owned" at bounding box center [122, 272] width 91 height 16
